Goal: Check status: Check status

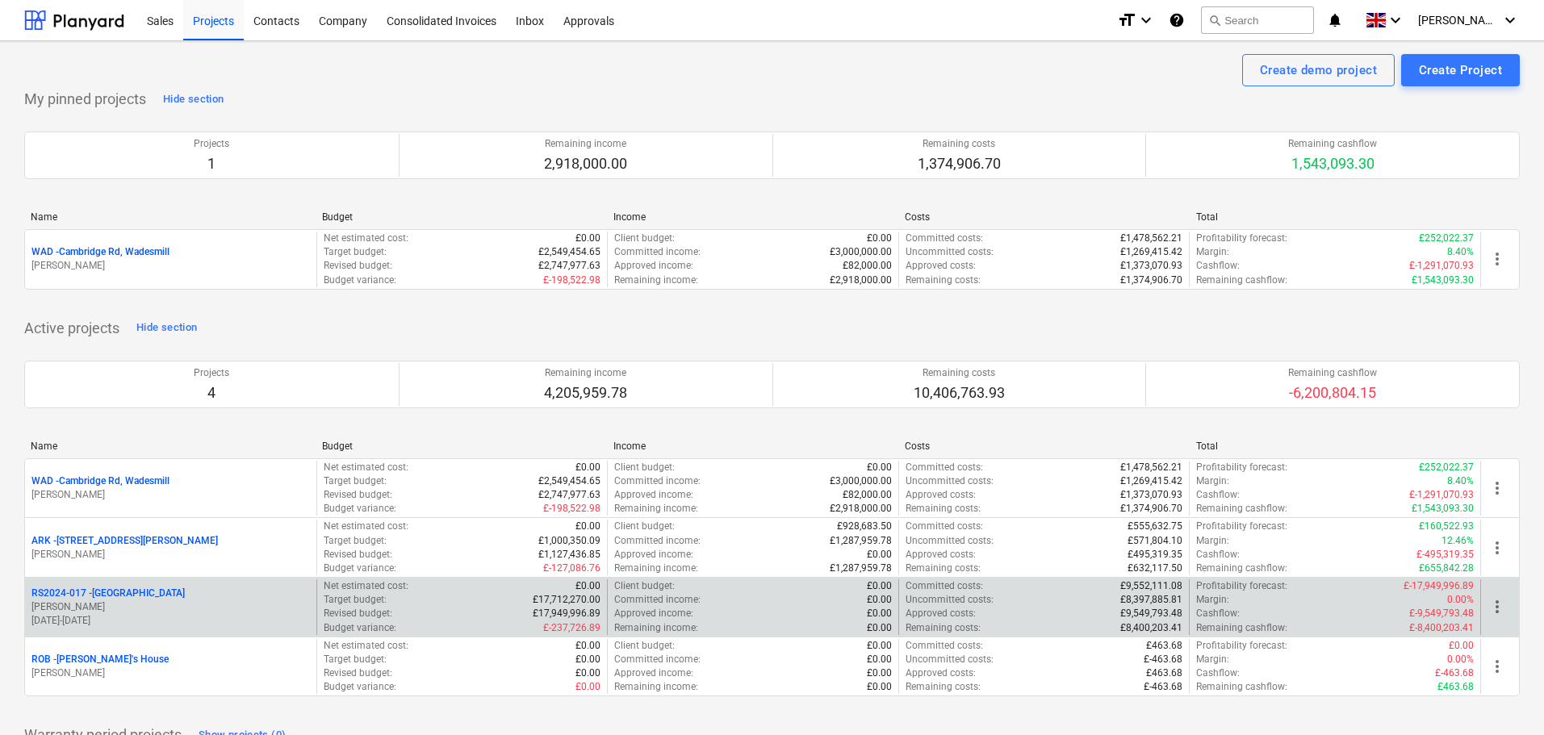
click at [115, 592] on p "RS2024-017 - [GEOGRAPHIC_DATA]" at bounding box center [107, 594] width 153 height 14
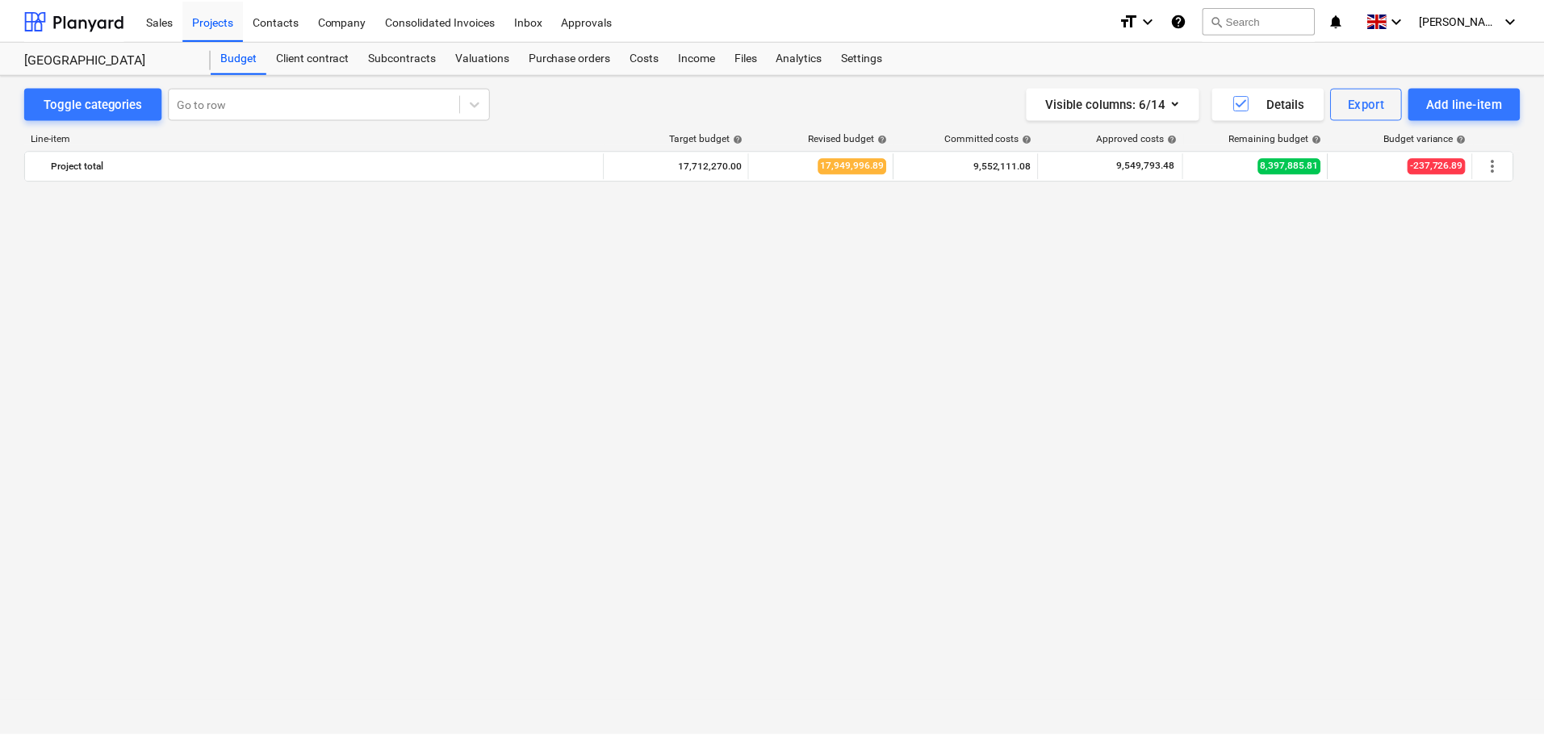
scroll to position [3163, 0]
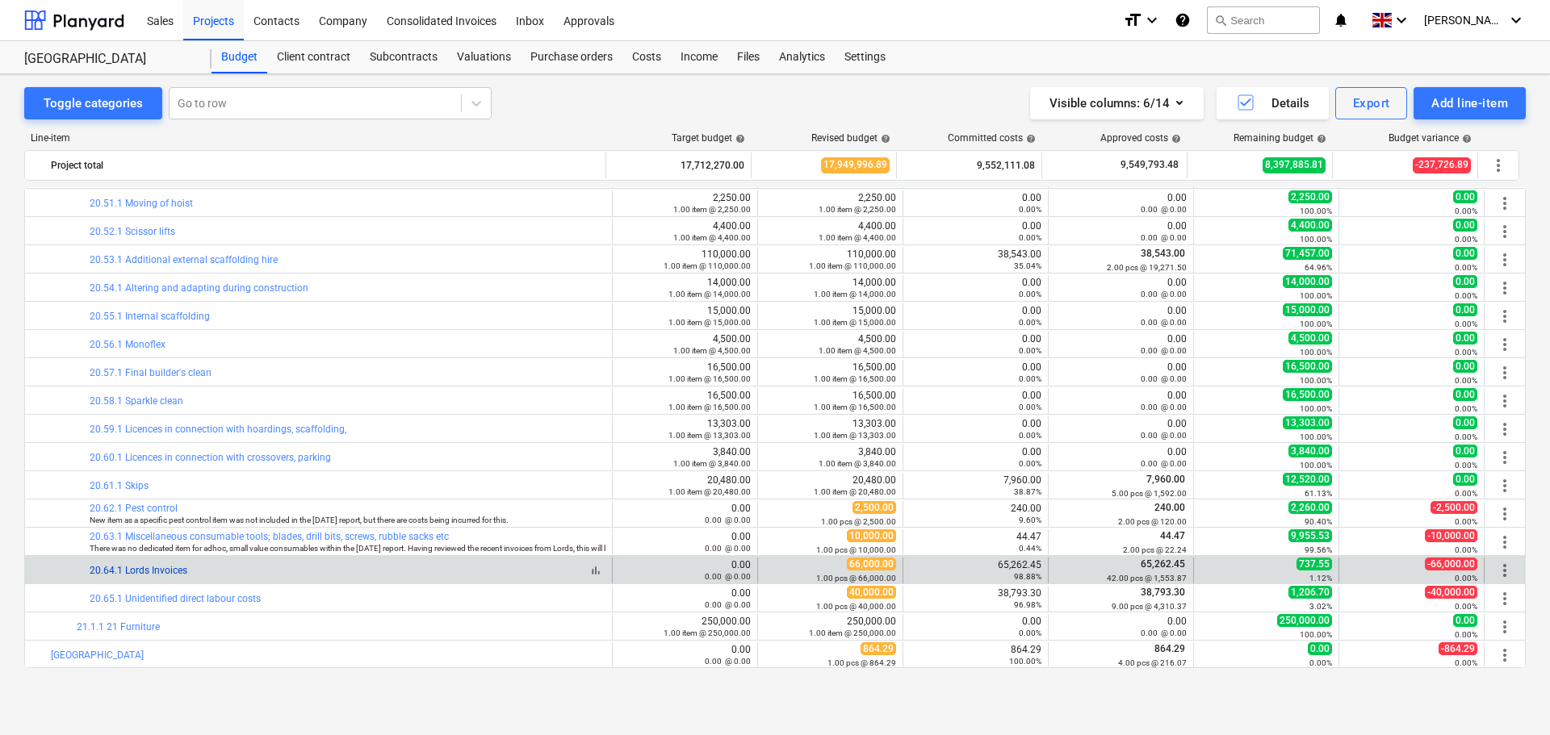
click at [147, 571] on link "20.64.1 Lords Invoices" at bounding box center [139, 570] width 98 height 11
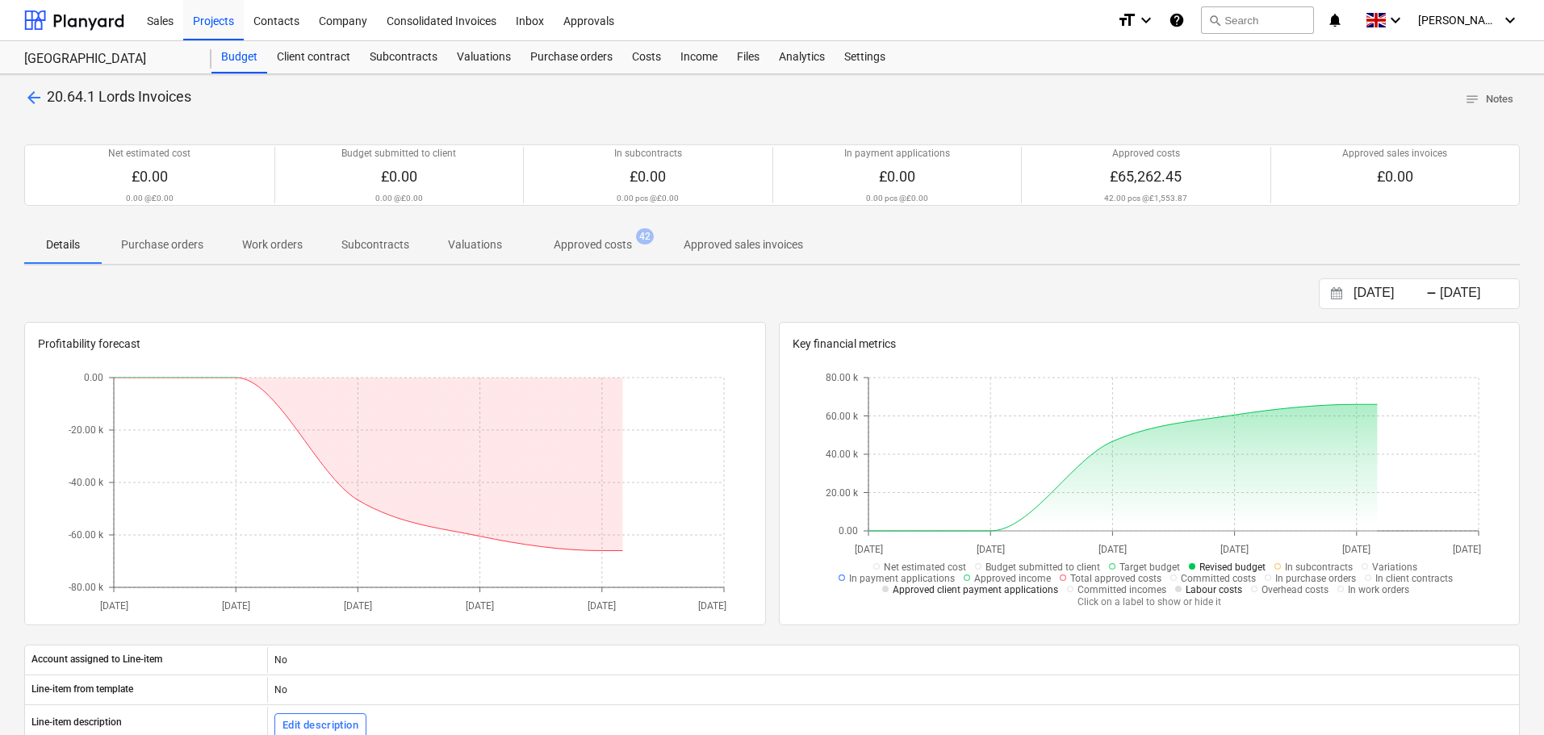
click at [607, 249] on p "Approved costs" at bounding box center [593, 245] width 78 height 17
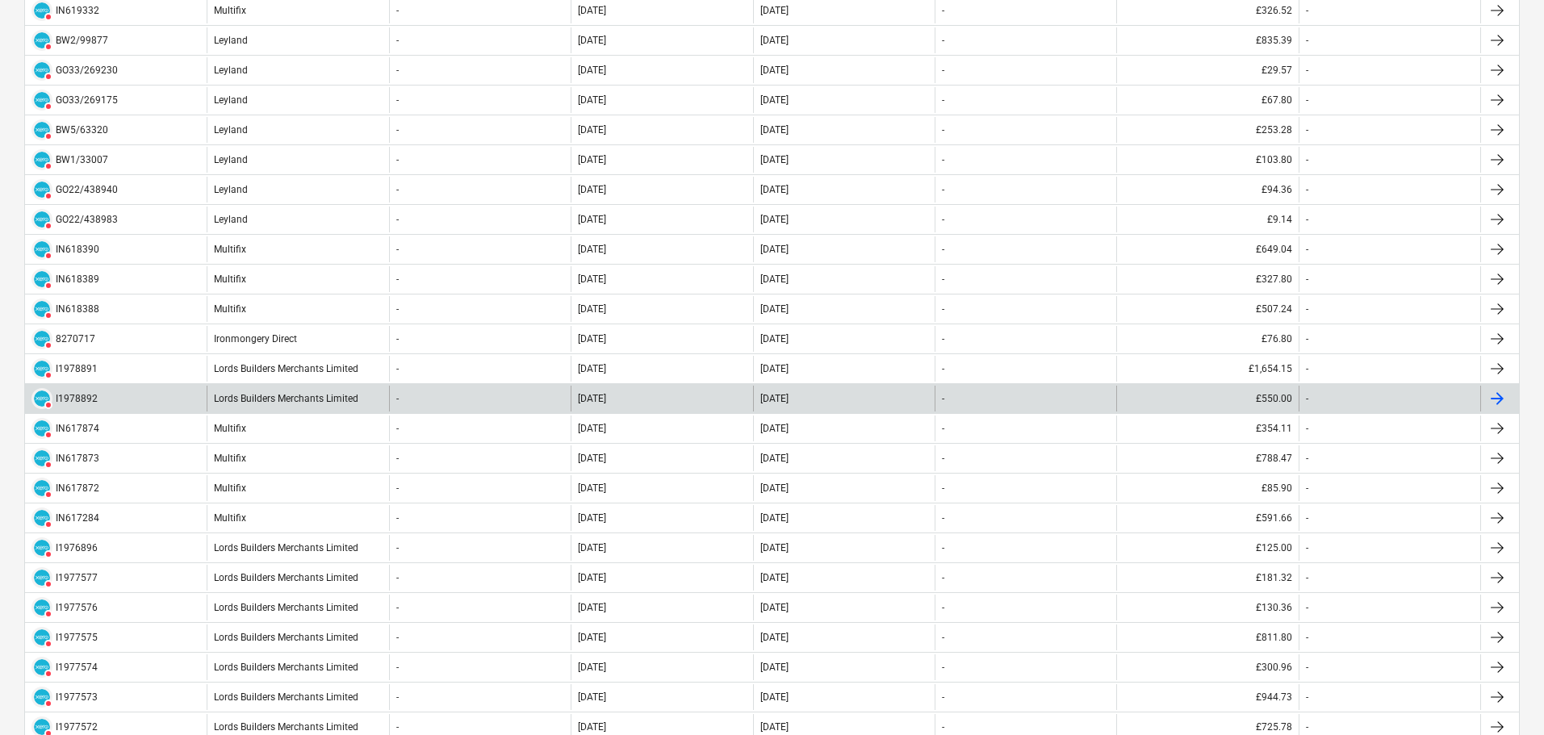
scroll to position [646, 0]
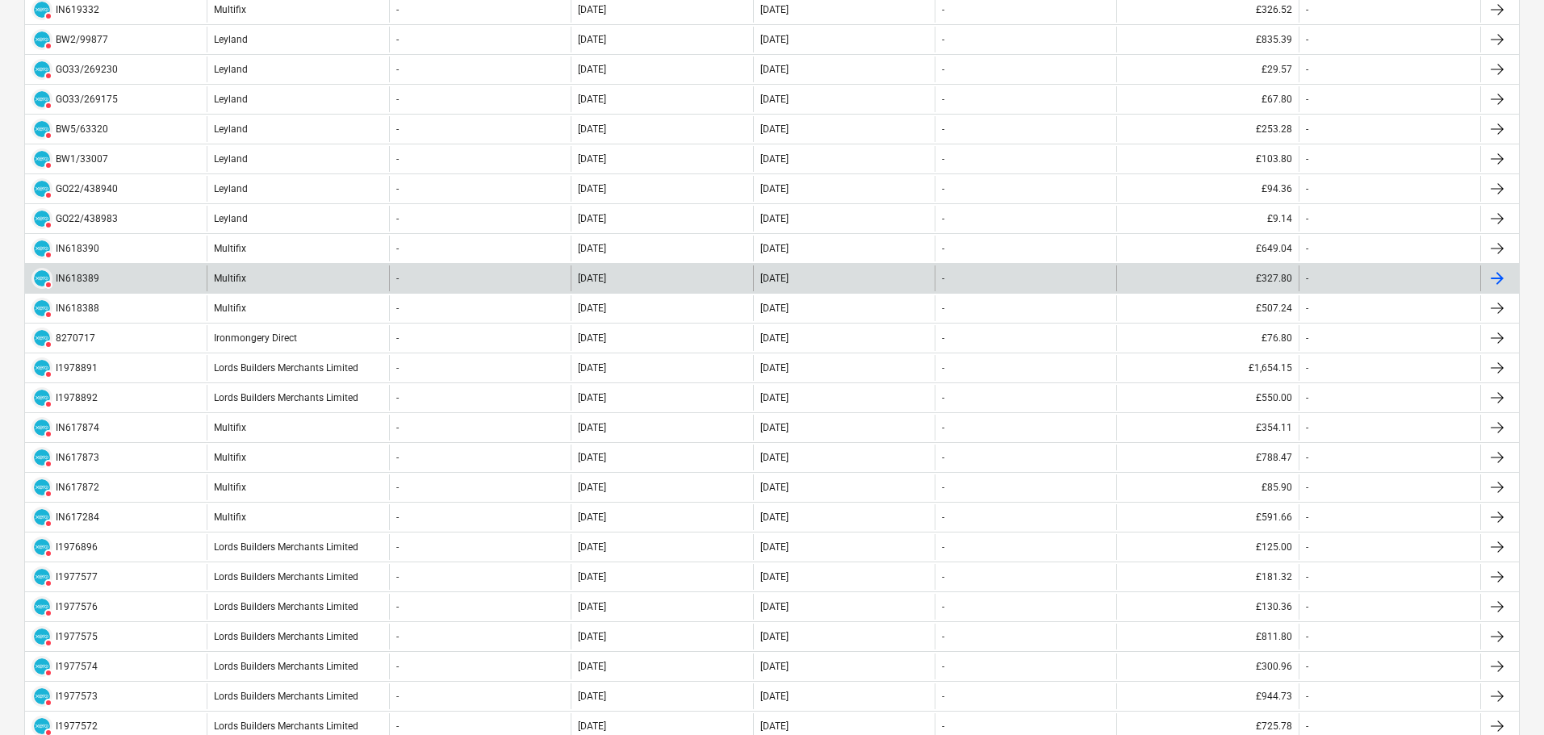
click at [193, 283] on div "DELETED IN618389" at bounding box center [116, 279] width 182 height 26
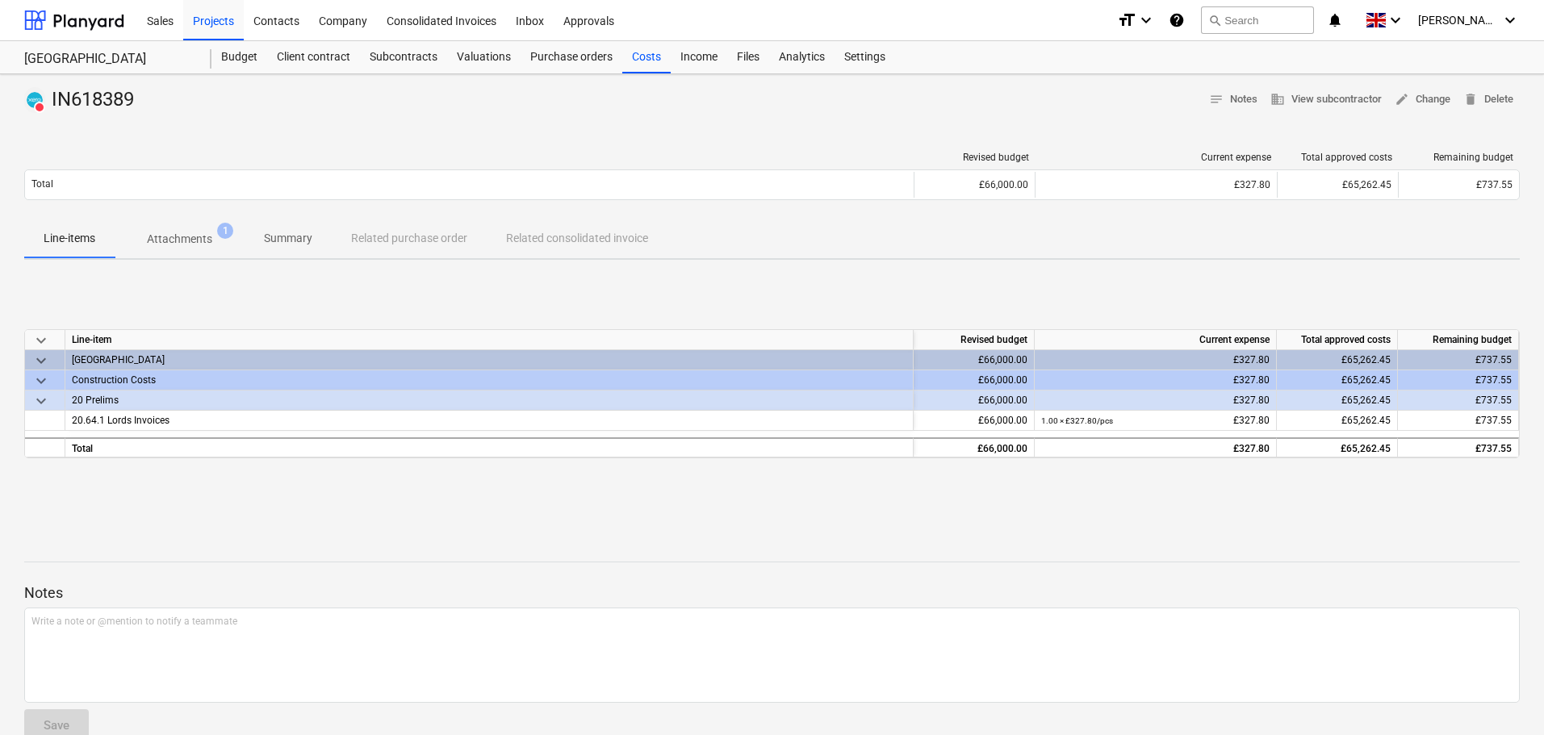
click at [186, 241] on p "Attachments" at bounding box center [179, 239] width 65 height 17
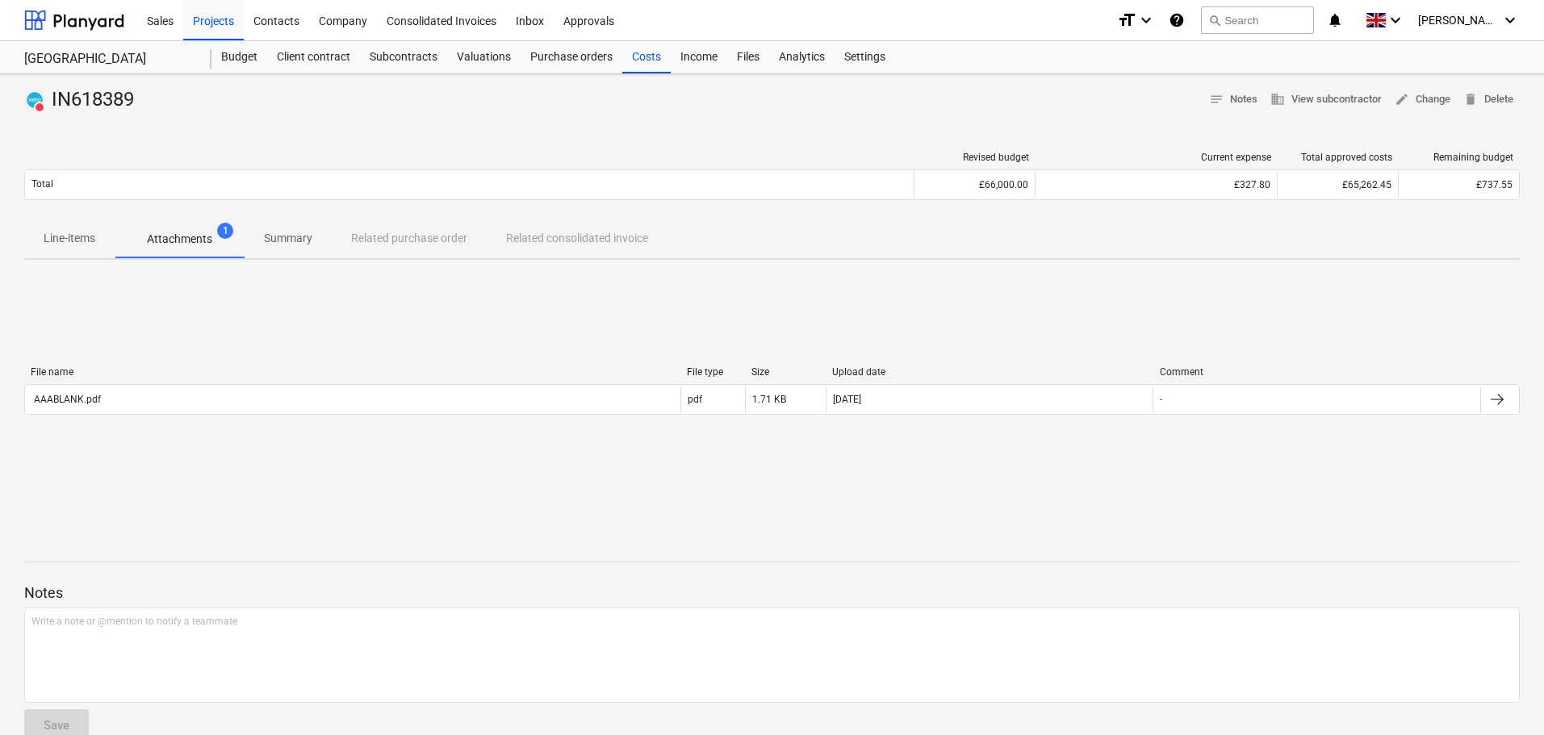
click at [268, 308] on div "File name File type Size Upload date Comment AAABLANK.pdf pdf 1.71 KB [DATE] - …" at bounding box center [772, 394] width 1496 height 242
click at [88, 236] on p "Line-items" at bounding box center [70, 238] width 52 height 17
